Goal: Find specific page/section: Find specific page/section

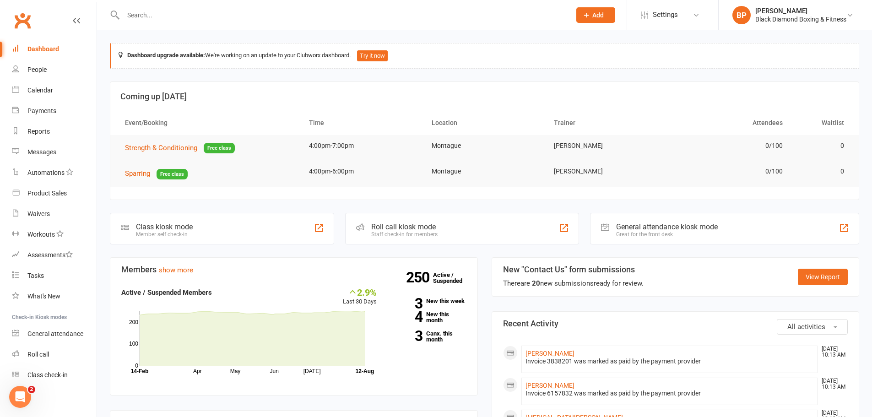
click at [380, 12] on input "text" at bounding box center [342, 15] width 444 height 13
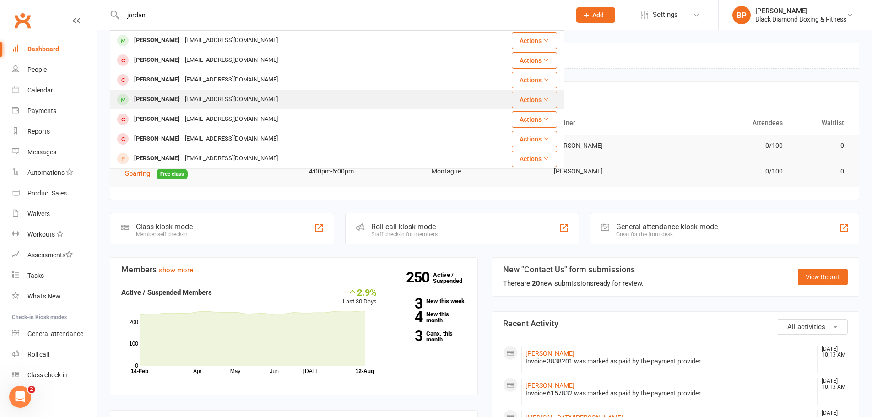
type input "jordan"
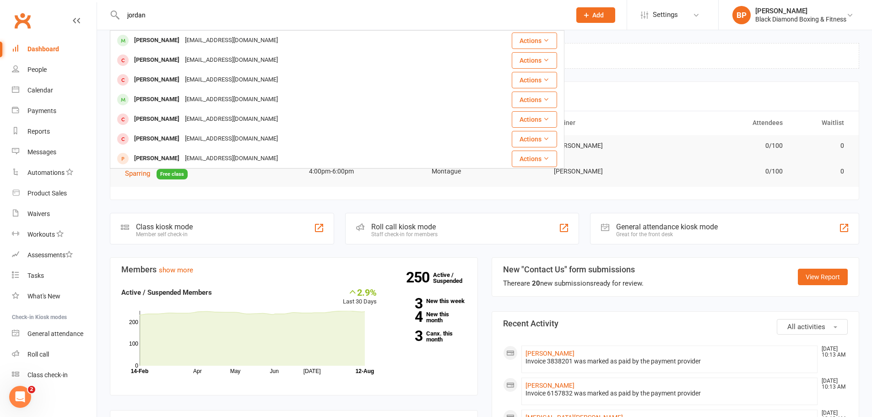
click at [257, 95] on div "Jordanshepherd@outlook.com" at bounding box center [231, 99] width 98 height 13
